Goal: Task Accomplishment & Management: Manage account settings

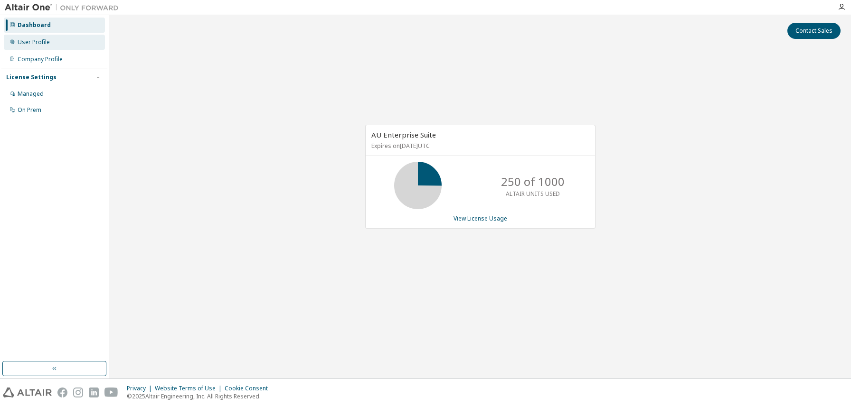
click at [31, 47] on div "User Profile" at bounding box center [54, 42] width 101 height 15
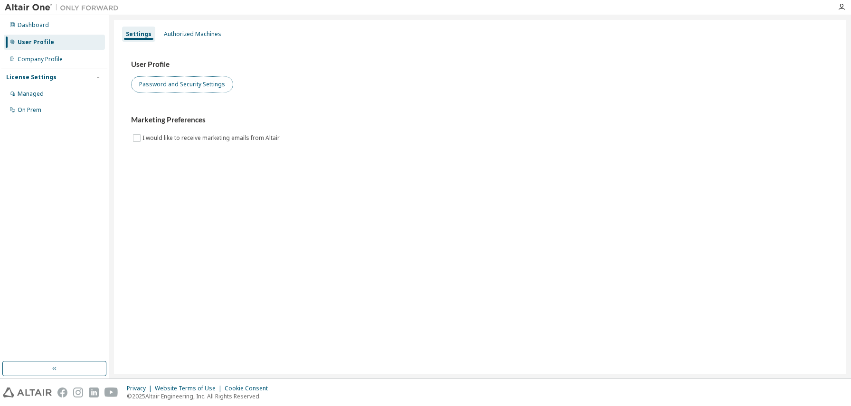
click at [184, 86] on button "Password and Security Settings" at bounding box center [182, 84] width 102 height 16
click at [48, 96] on div "Managed" at bounding box center [54, 93] width 101 height 15
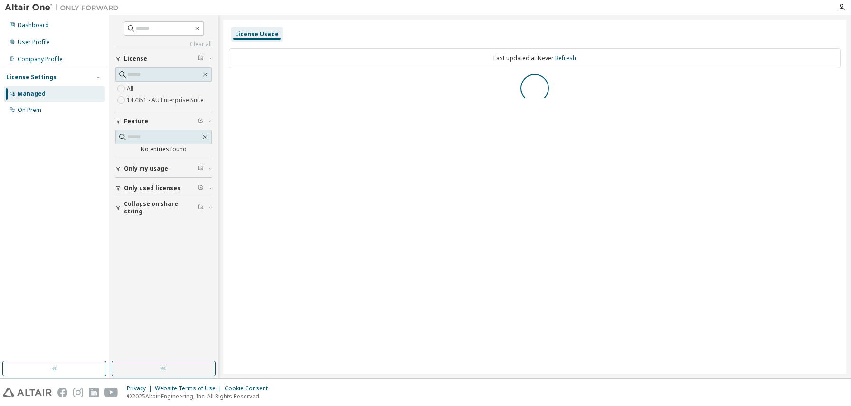
click at [169, 103] on label "147351 - AU Enterprise Suite" at bounding box center [166, 99] width 79 height 11
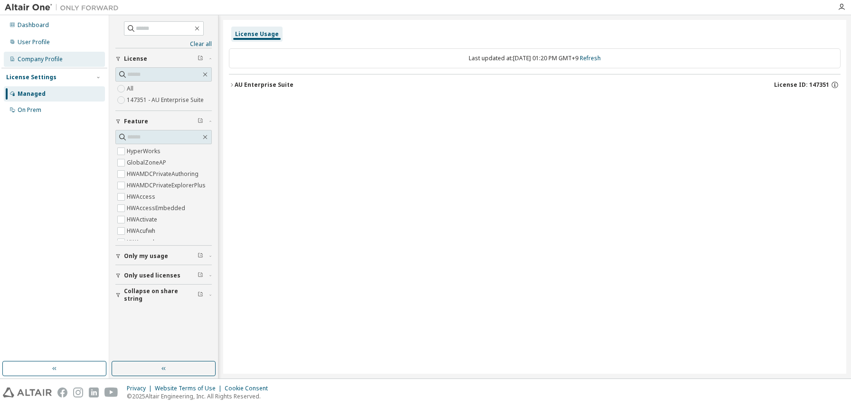
click at [70, 62] on div "Company Profile" at bounding box center [54, 59] width 101 height 15
